Goal: Communication & Community: Participate in discussion

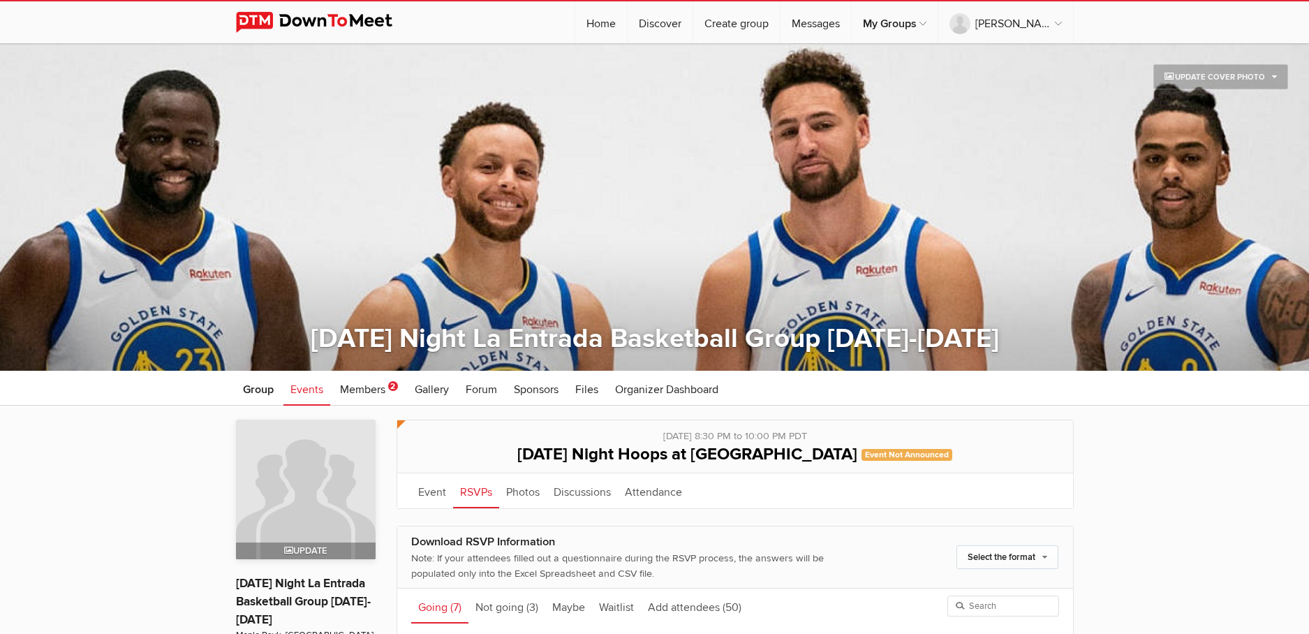
scroll to position [370, 0]
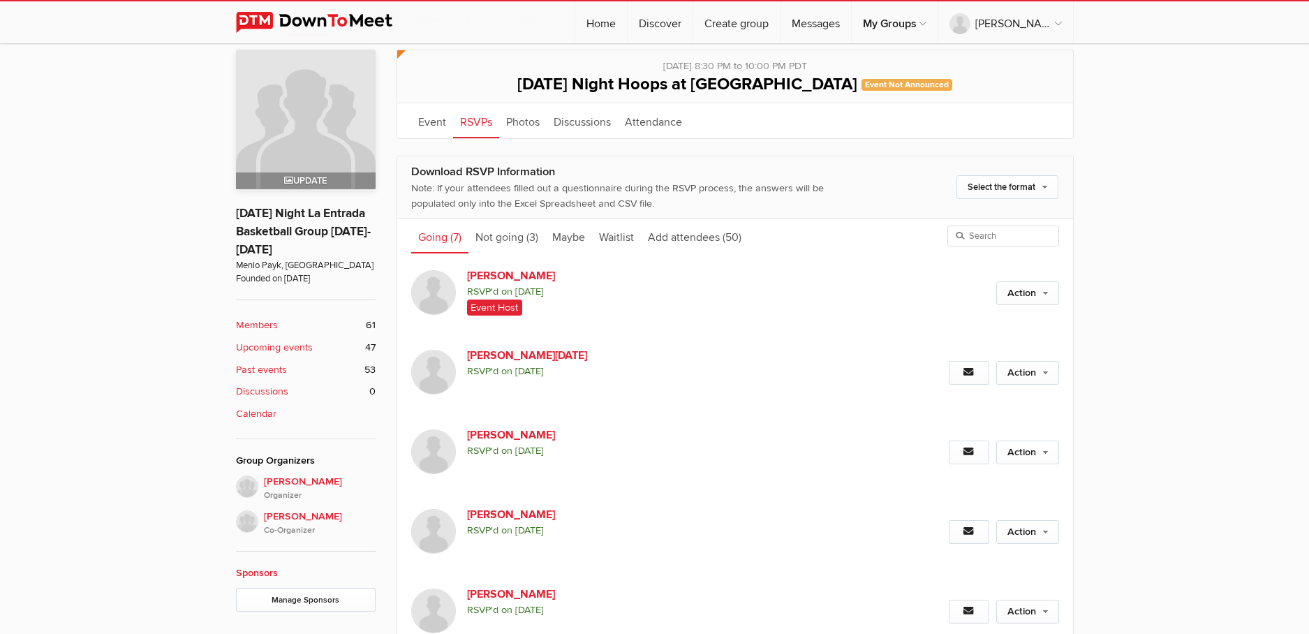
click at [270, 321] on b "Members" at bounding box center [257, 325] width 42 height 15
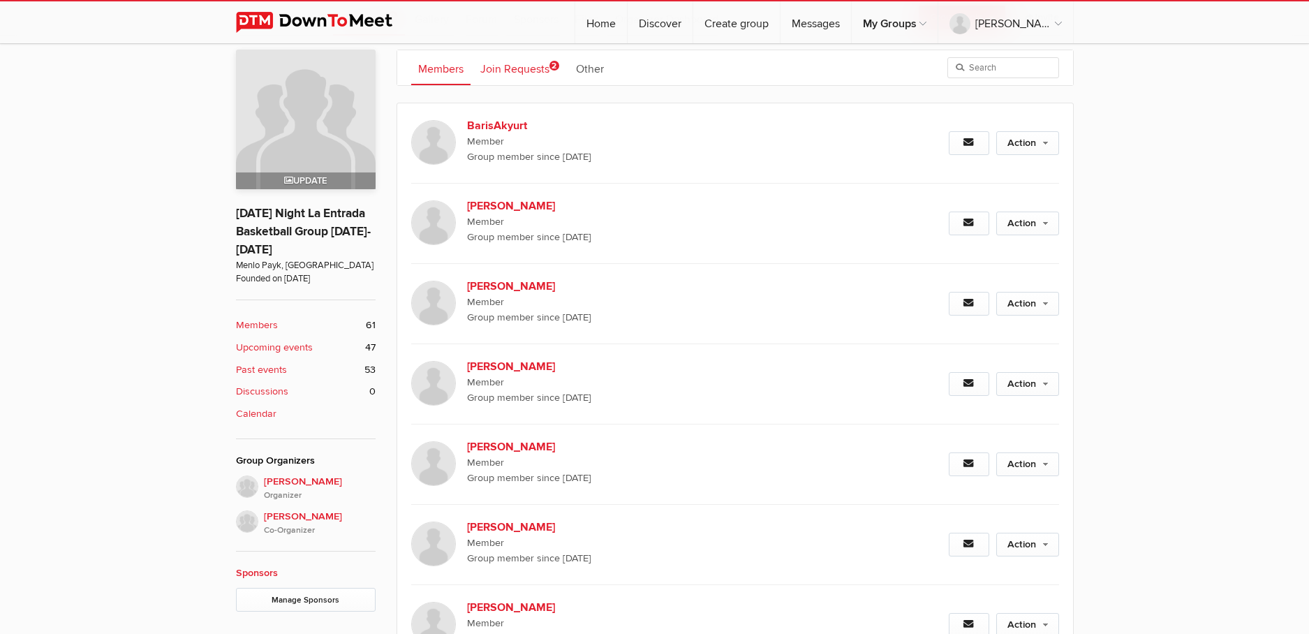
click at [525, 66] on link "Join Requests 2" at bounding box center [519, 67] width 93 height 35
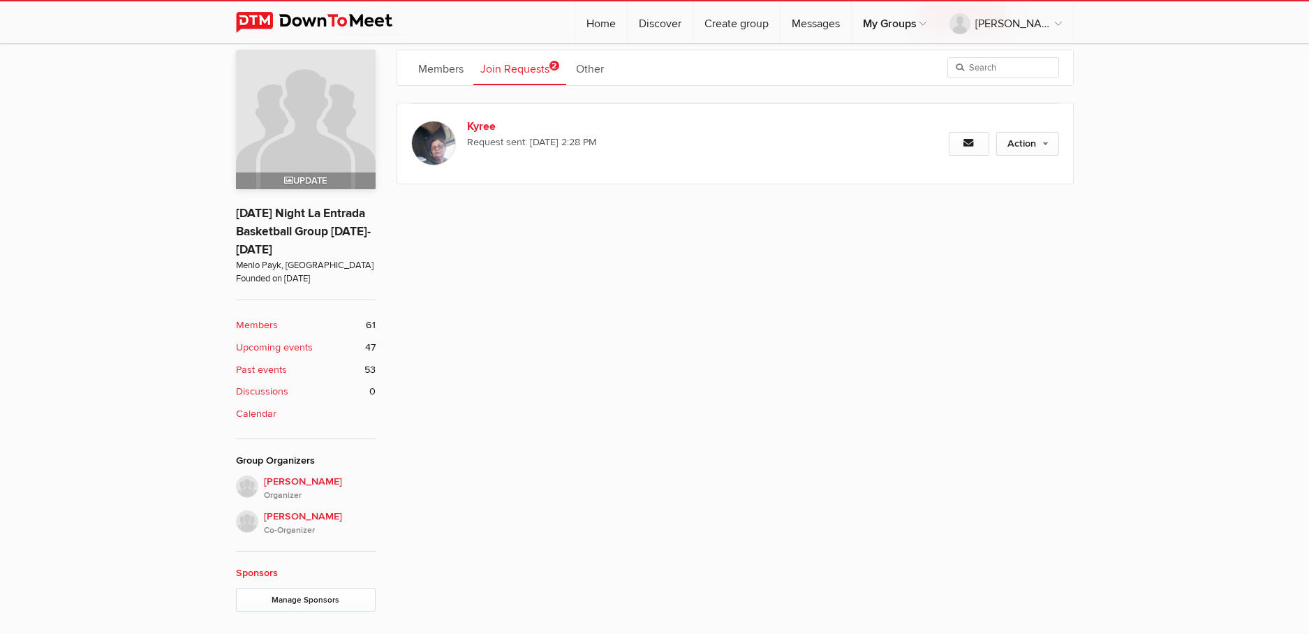
click at [267, 314] on li "Members 61" at bounding box center [306, 325] width 140 height 22
click at [265, 323] on b "Members" at bounding box center [257, 325] width 42 height 15
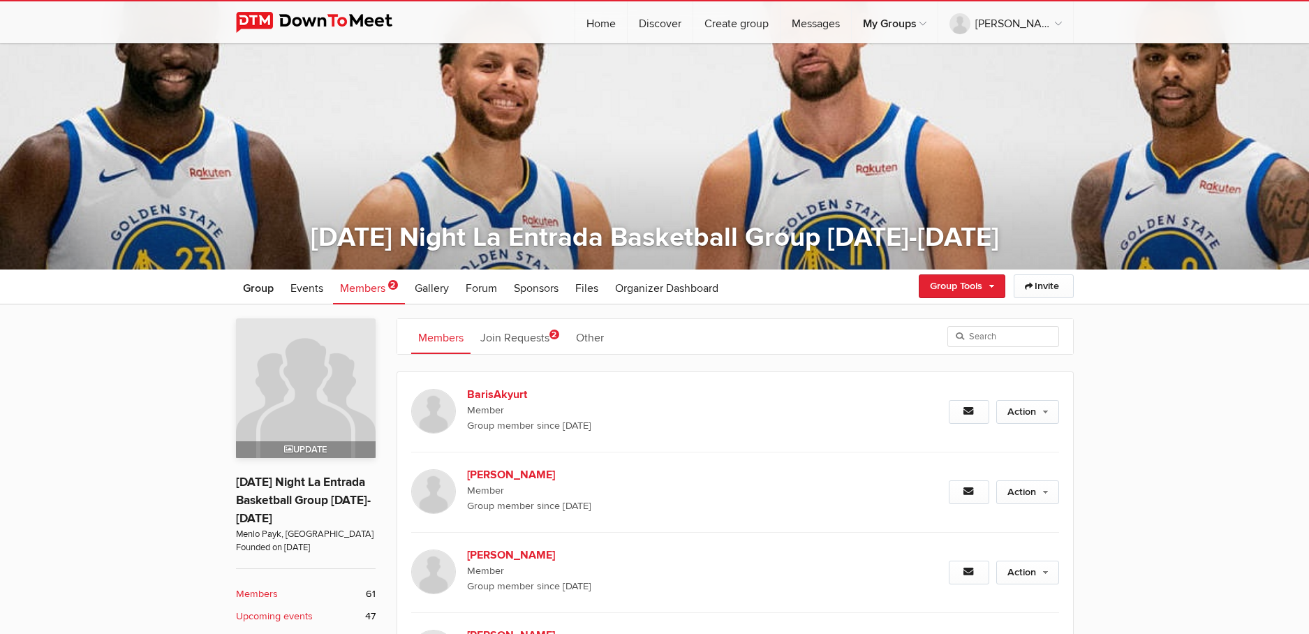
scroll to position [122, 0]
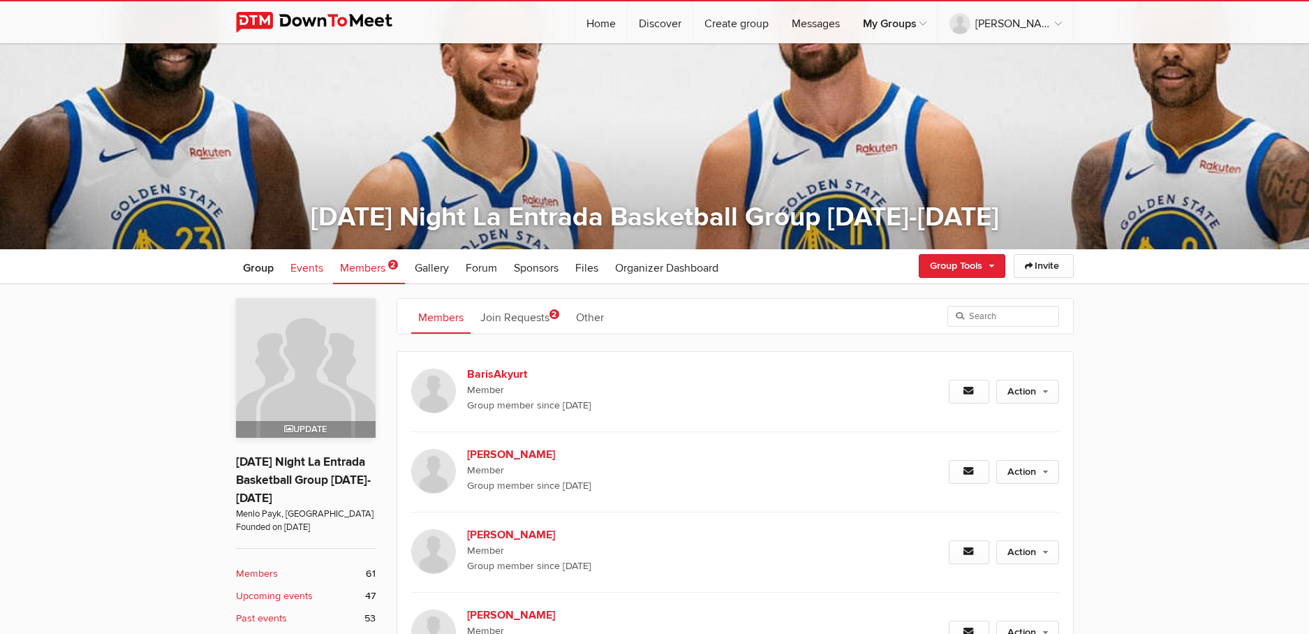
click at [318, 267] on span "Events" at bounding box center [307, 268] width 33 height 14
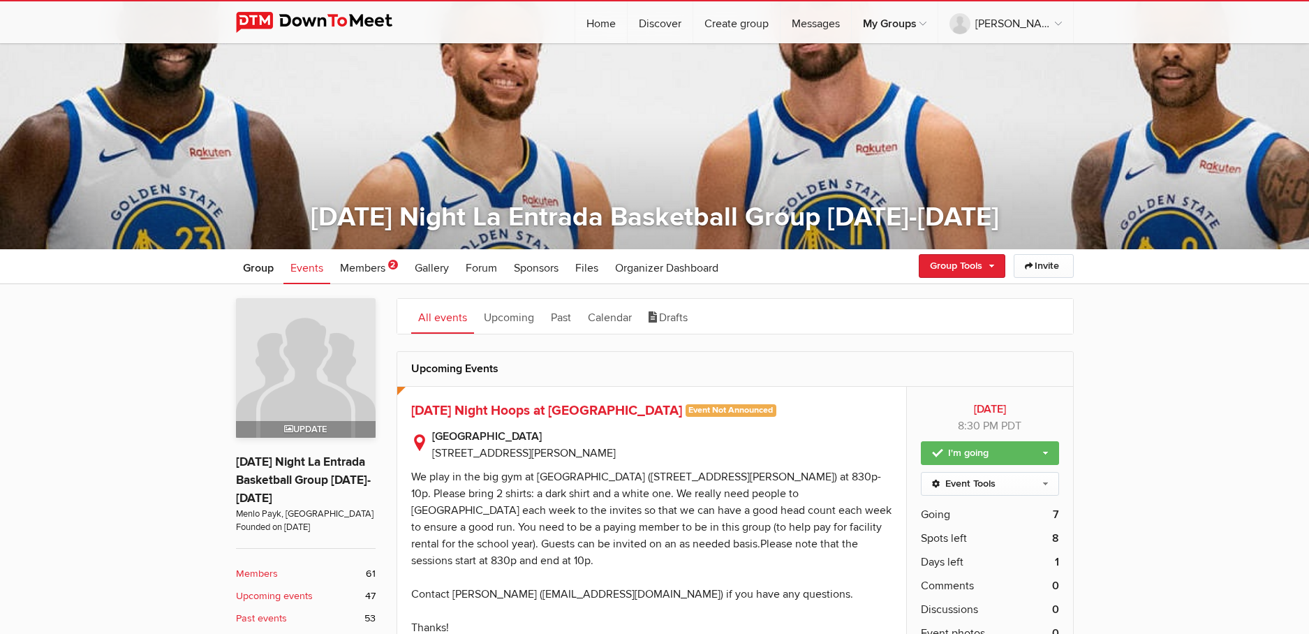
scroll to position [223, 0]
